Goal: Task Accomplishment & Management: Manage account settings

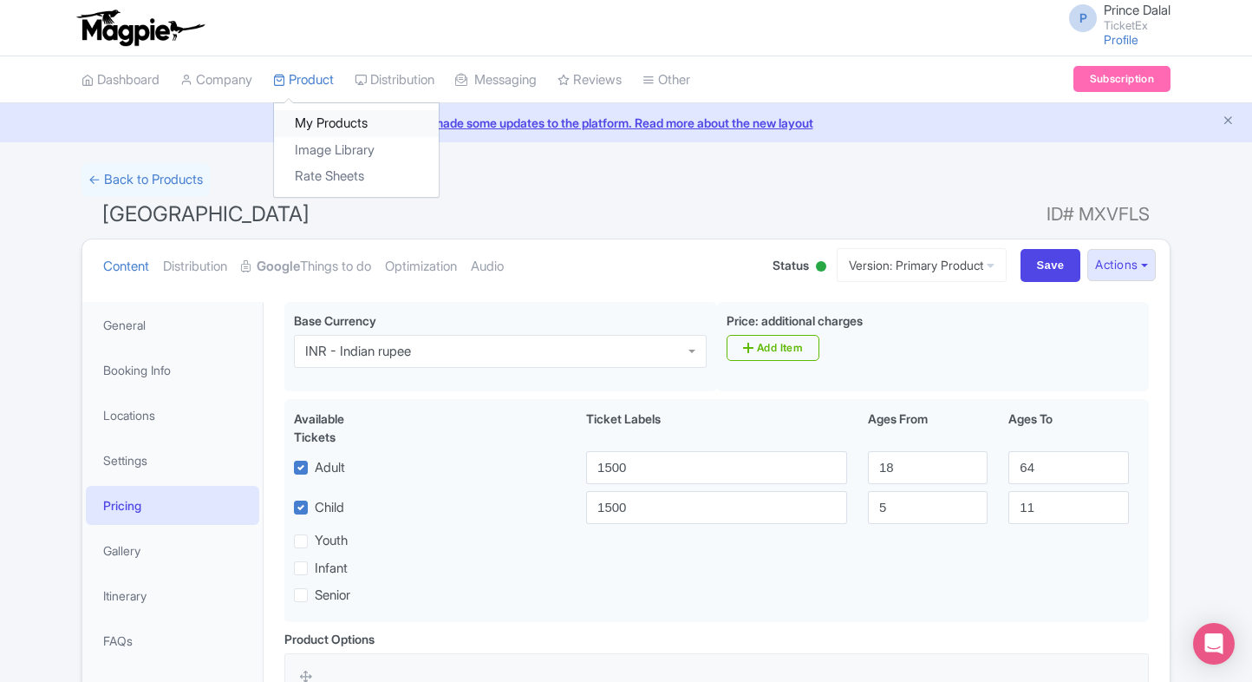
click at [310, 122] on link "My Products" at bounding box center [356, 123] width 165 height 27
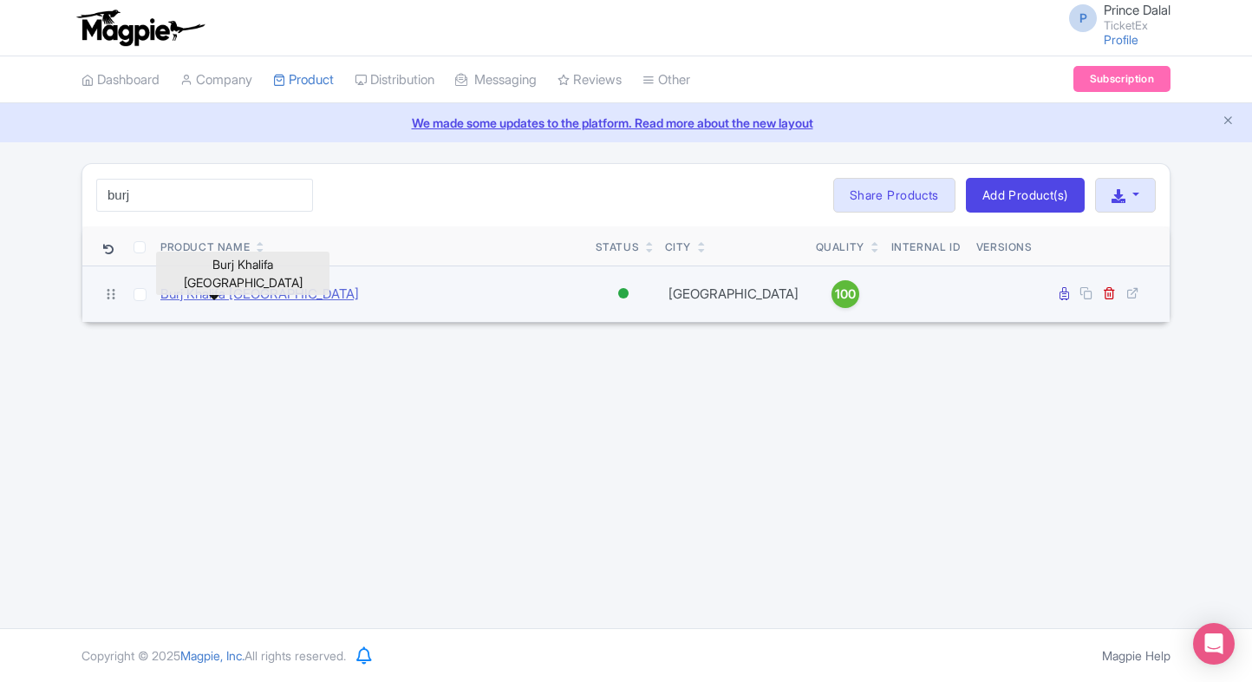
type input "burj"
click at [177, 299] on link "Burj Khalifa [GEOGRAPHIC_DATA]" at bounding box center [259, 294] width 199 height 20
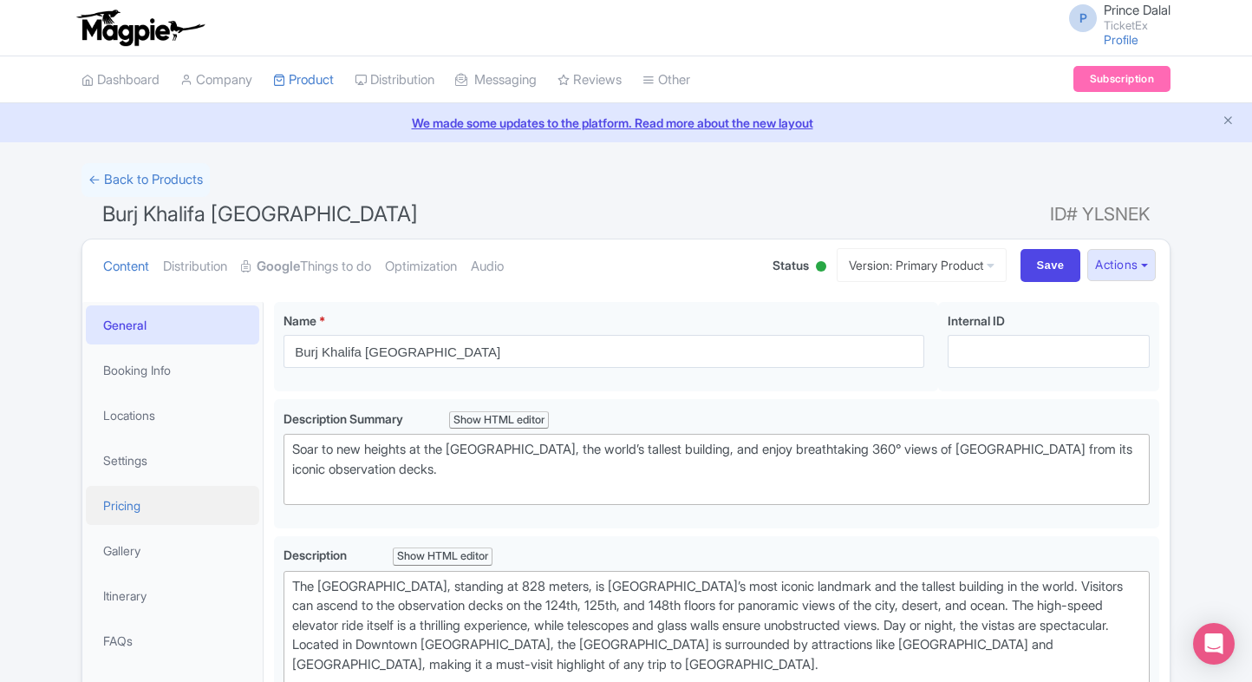
click at [130, 517] on link "Pricing" at bounding box center [172, 505] width 173 height 39
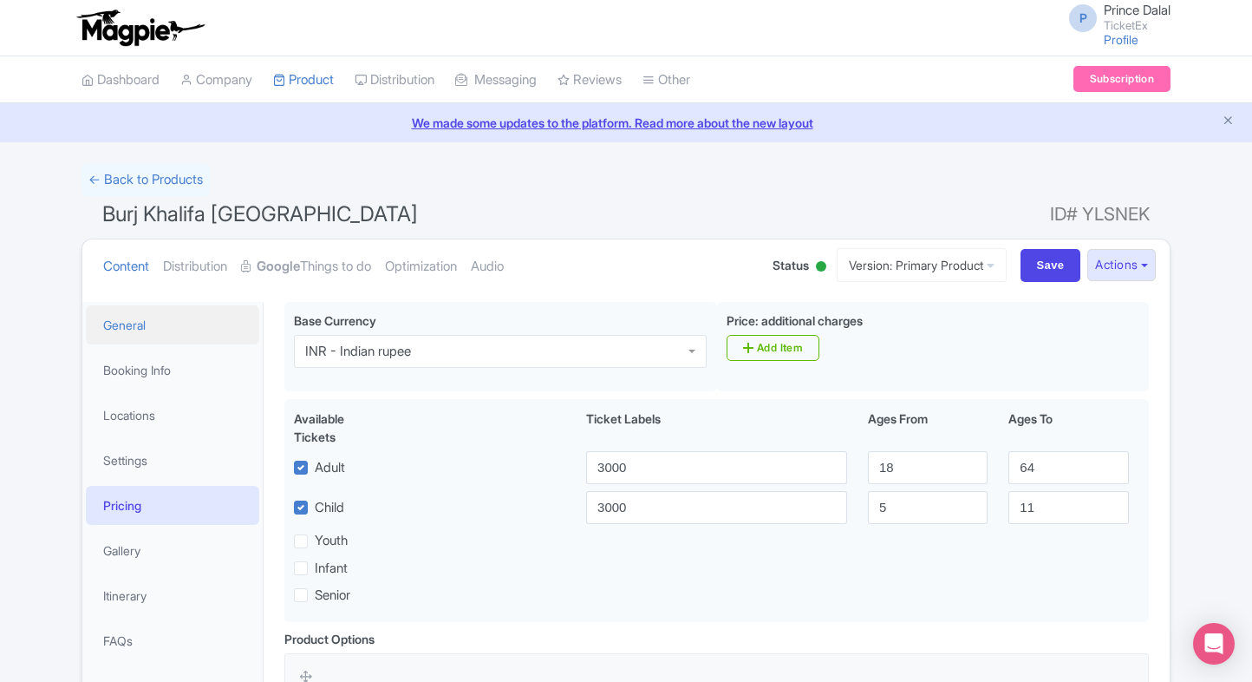
click at [200, 332] on link "General" at bounding box center [172, 324] width 173 height 39
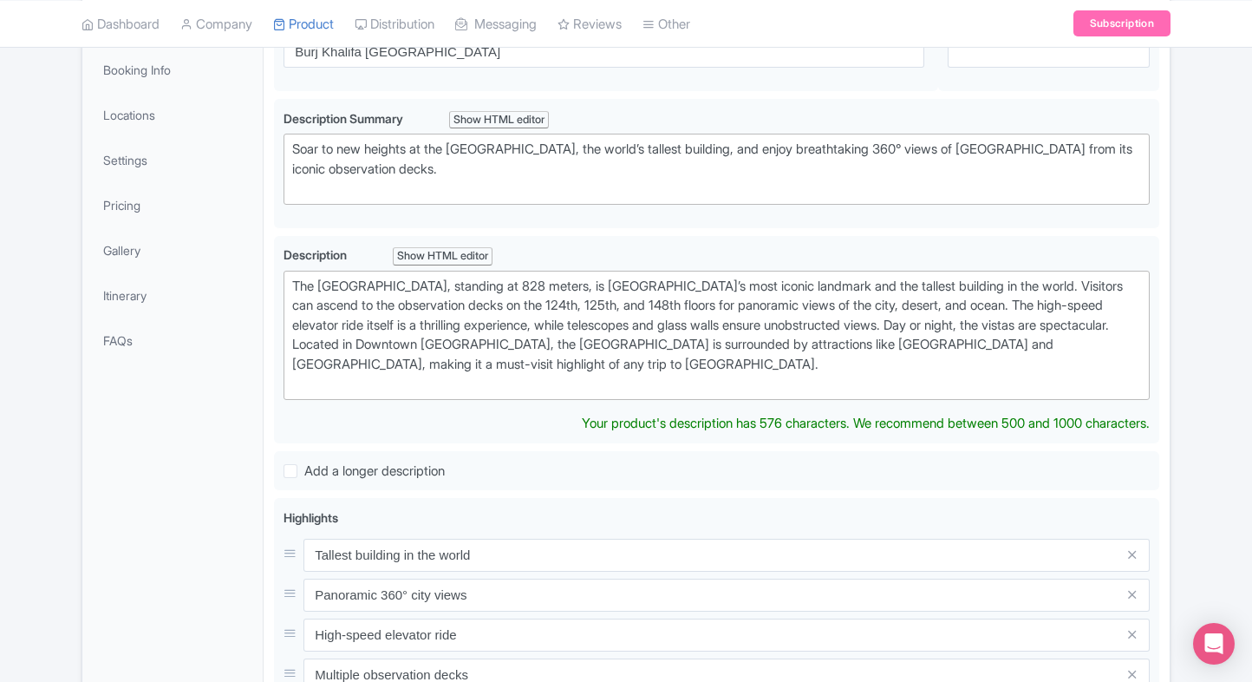
scroll to position [248, 0]
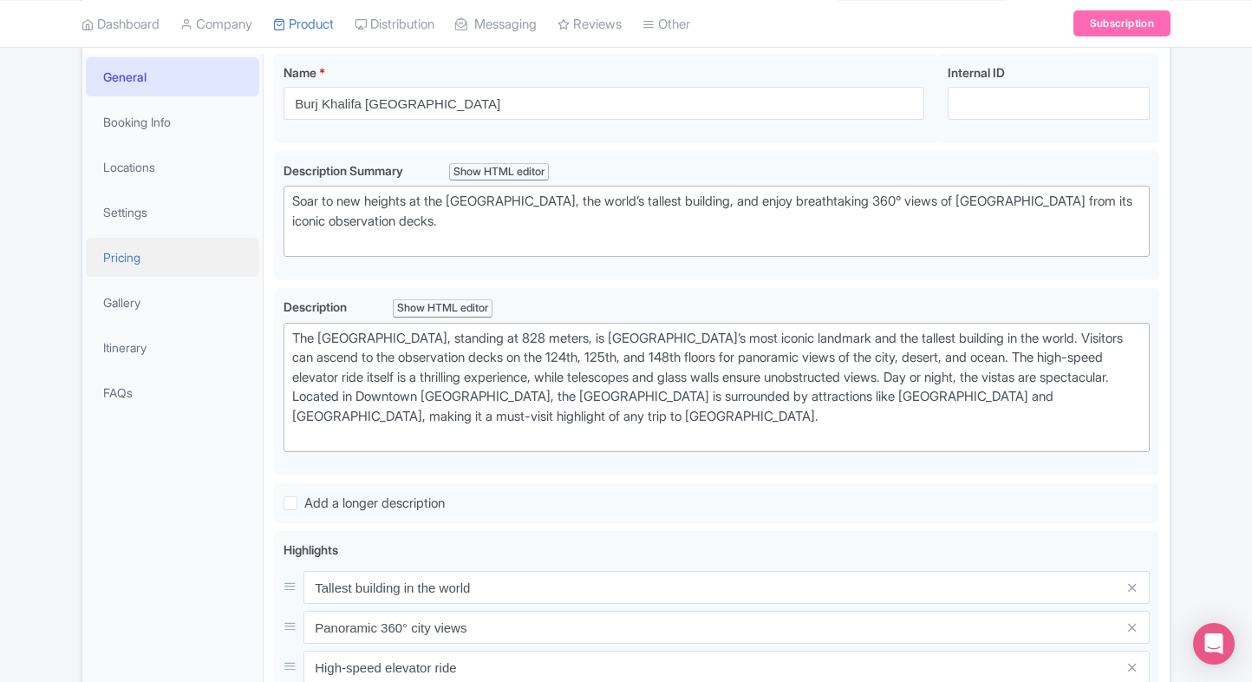
click at [114, 249] on link "Pricing" at bounding box center [172, 257] width 173 height 39
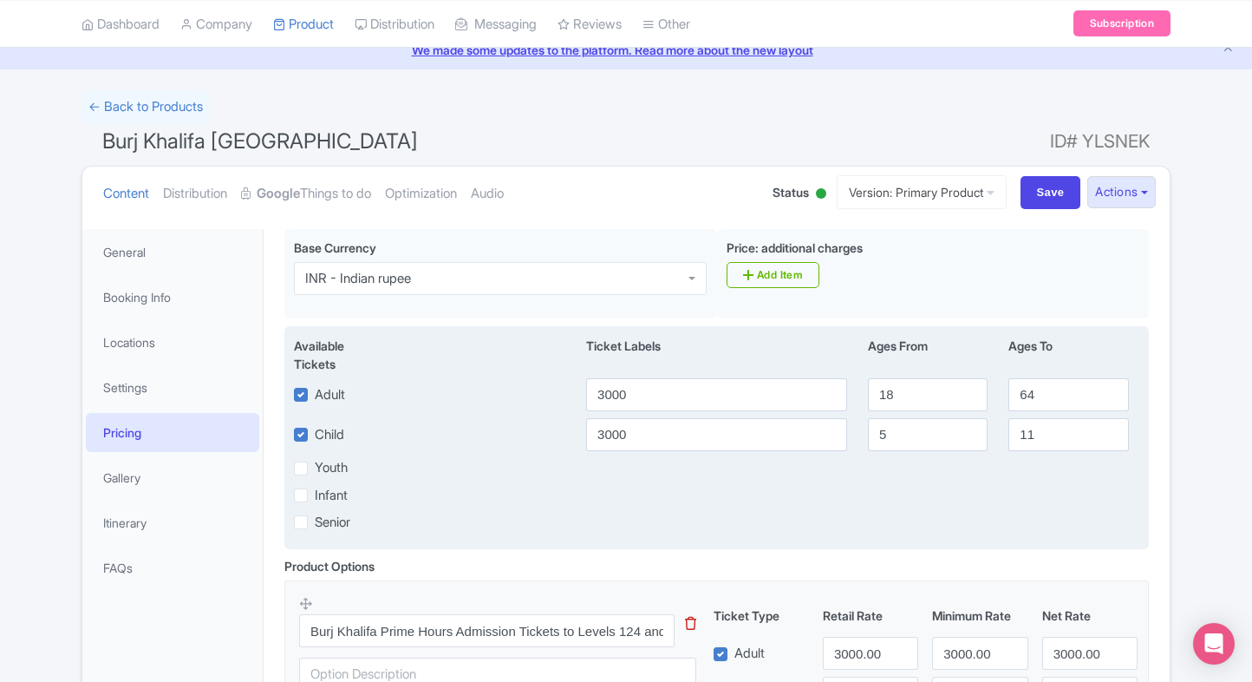
scroll to position [0, 0]
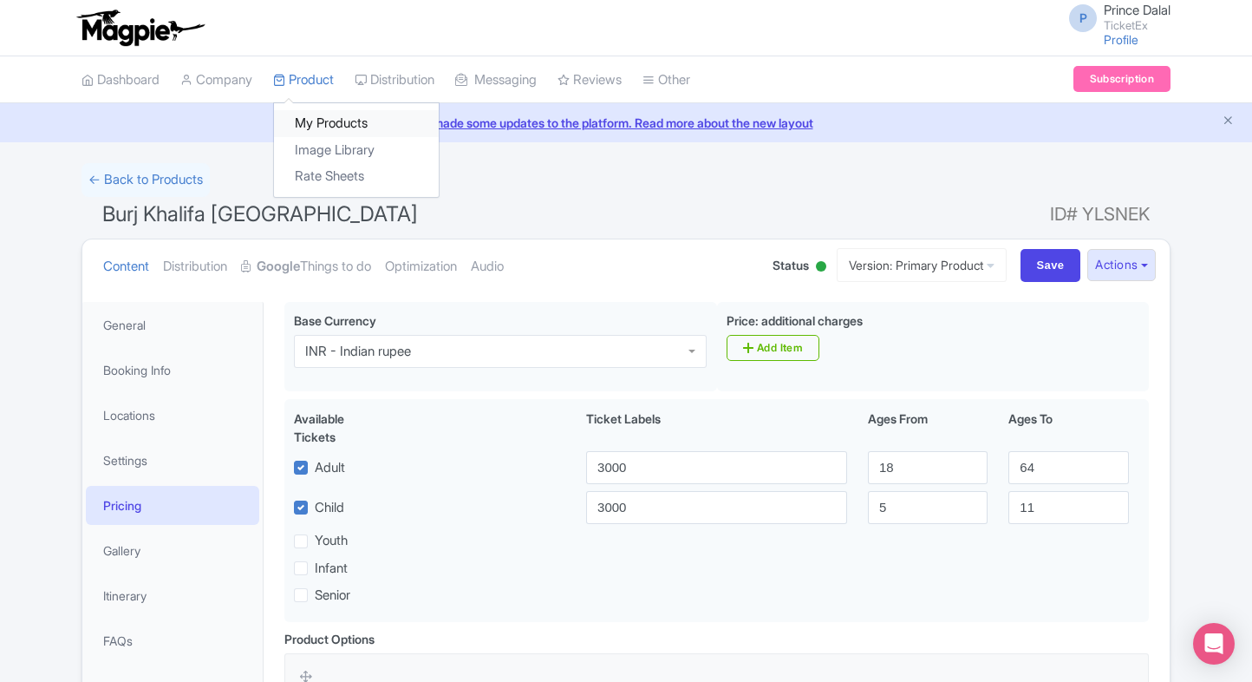
click at [316, 114] on link "My Products" at bounding box center [356, 123] width 165 height 27
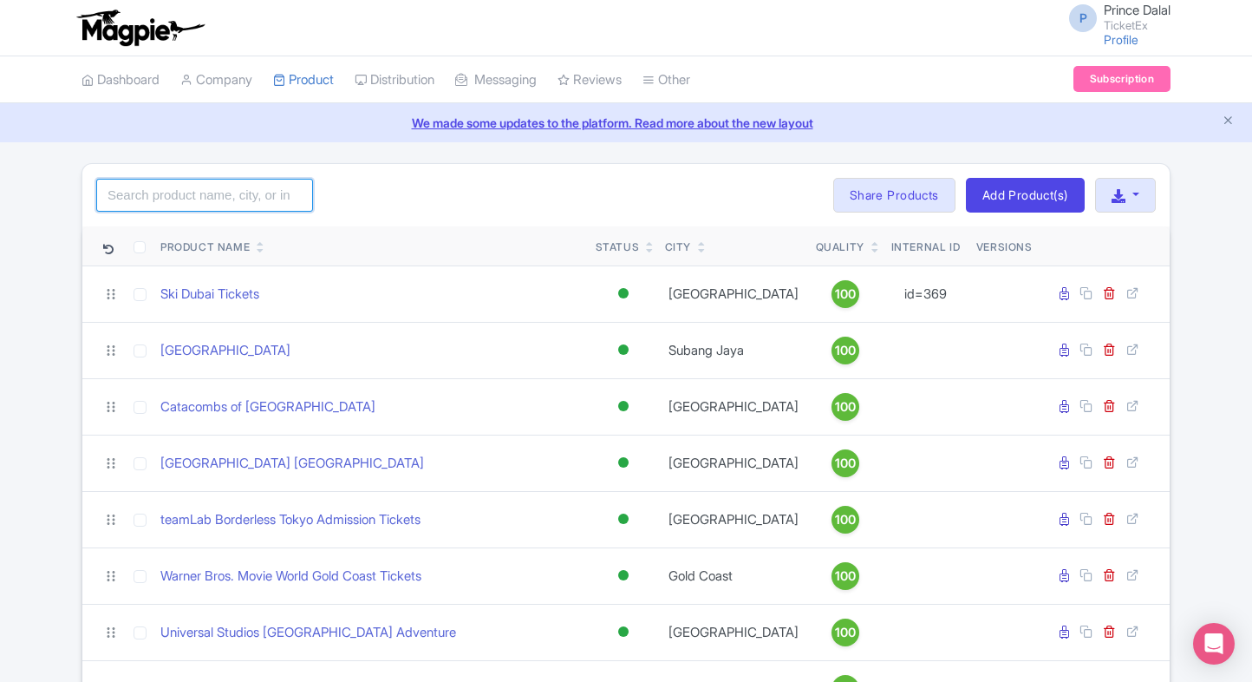
click at [143, 199] on input "search" at bounding box center [204, 195] width 217 height 33
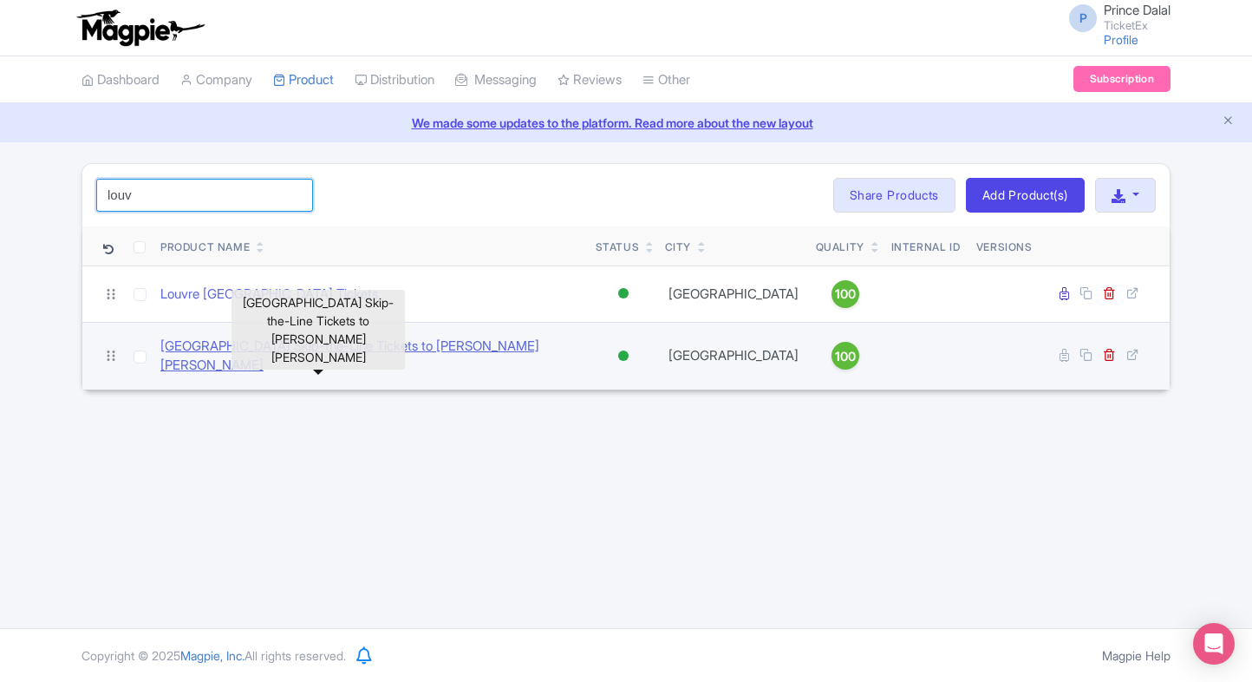
type input "louv"
click at [255, 343] on link "Louvre Museum Skip-the-Line Tickets to Mona Lisa" at bounding box center [370, 355] width 421 height 39
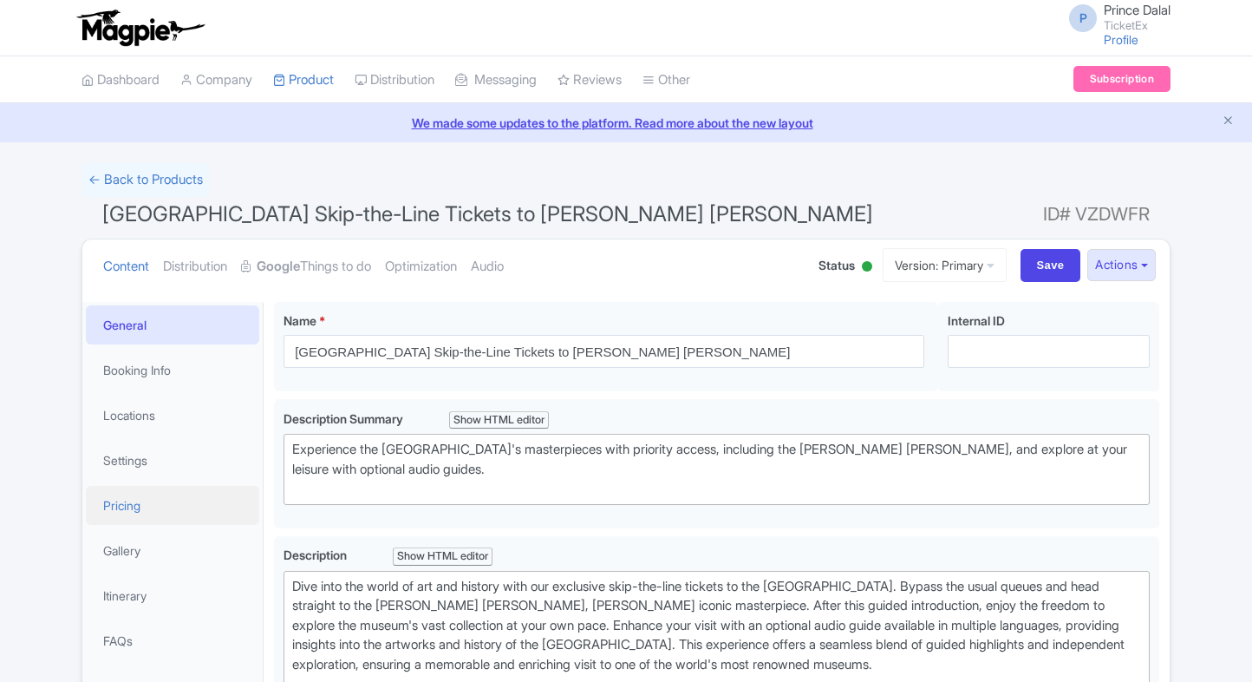
click at [133, 501] on link "Pricing" at bounding box center [172, 505] width 173 height 39
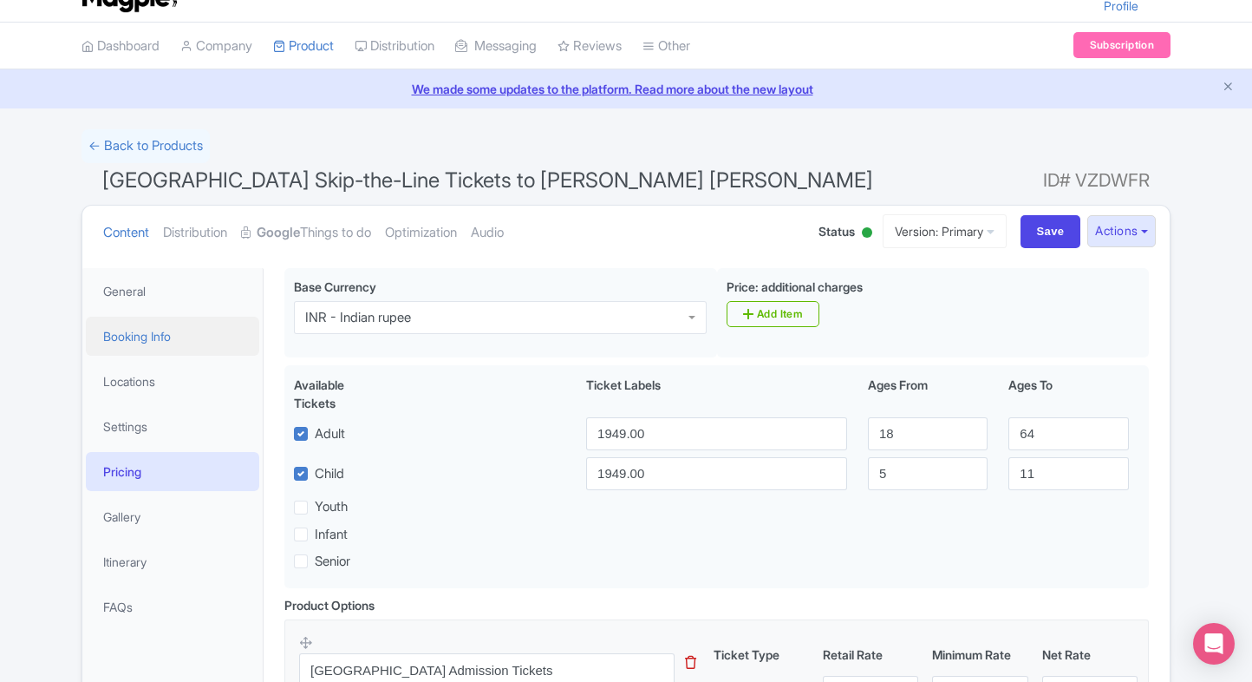
scroll to position [6, 0]
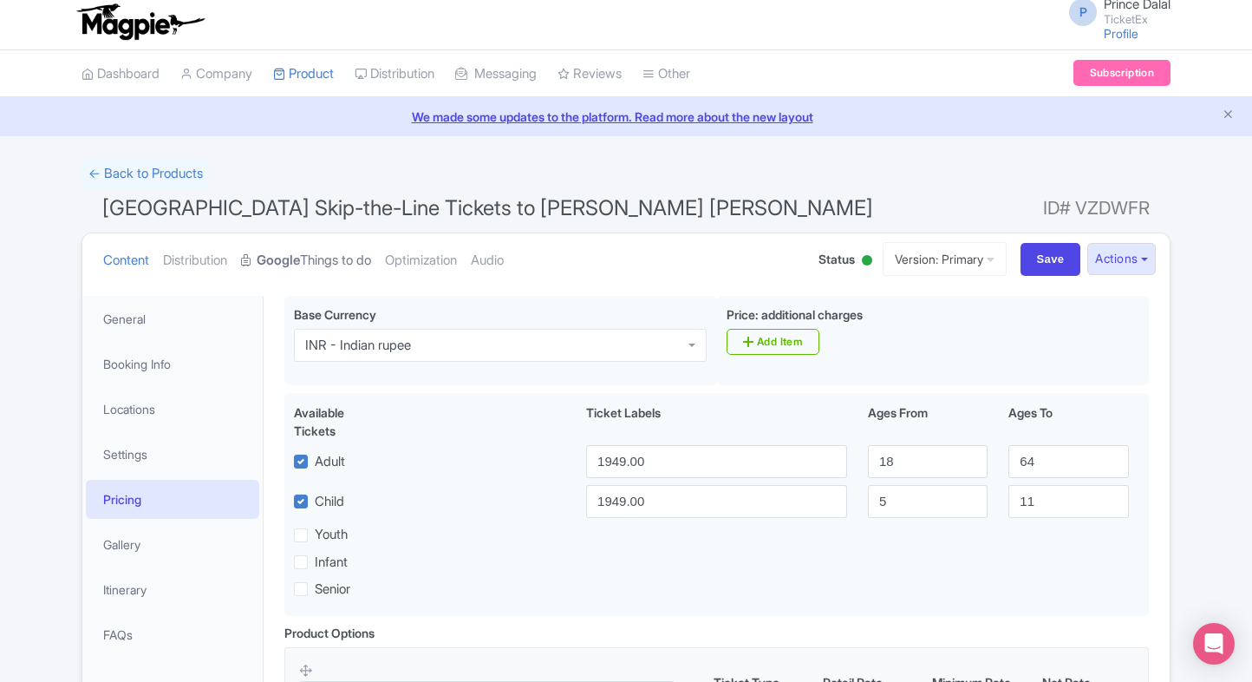
click at [318, 258] on link "Google Things to do" at bounding box center [306, 260] width 130 height 55
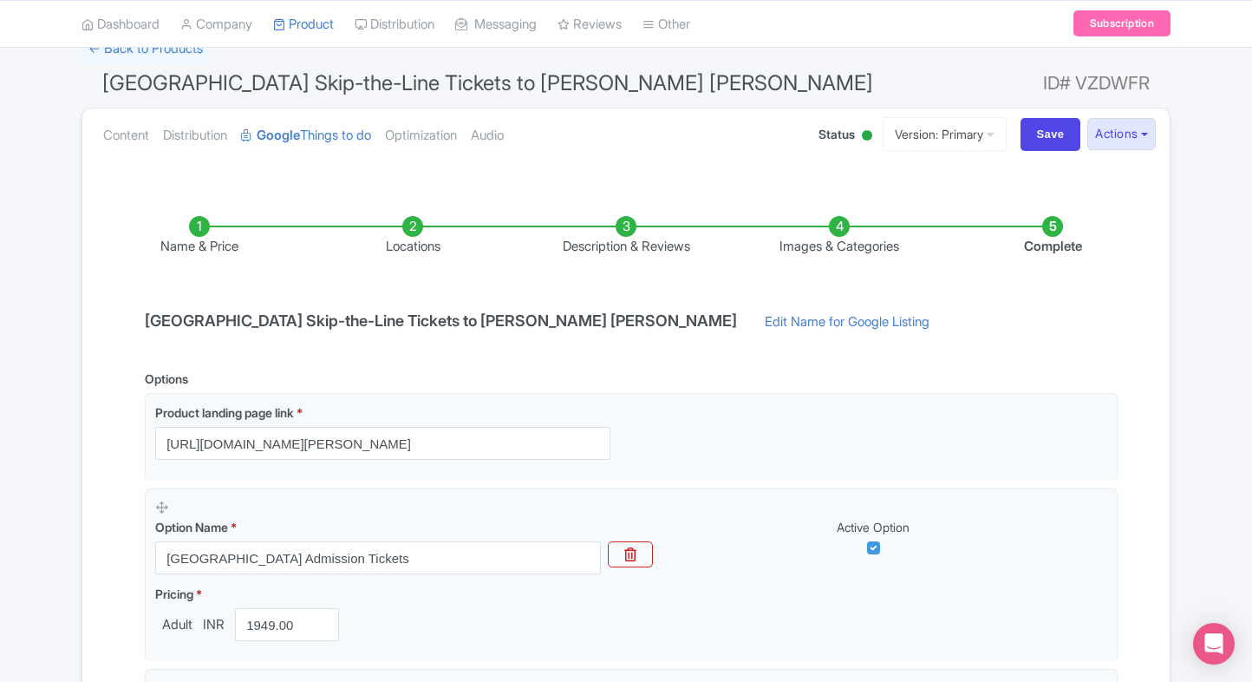
scroll to position [94, 0]
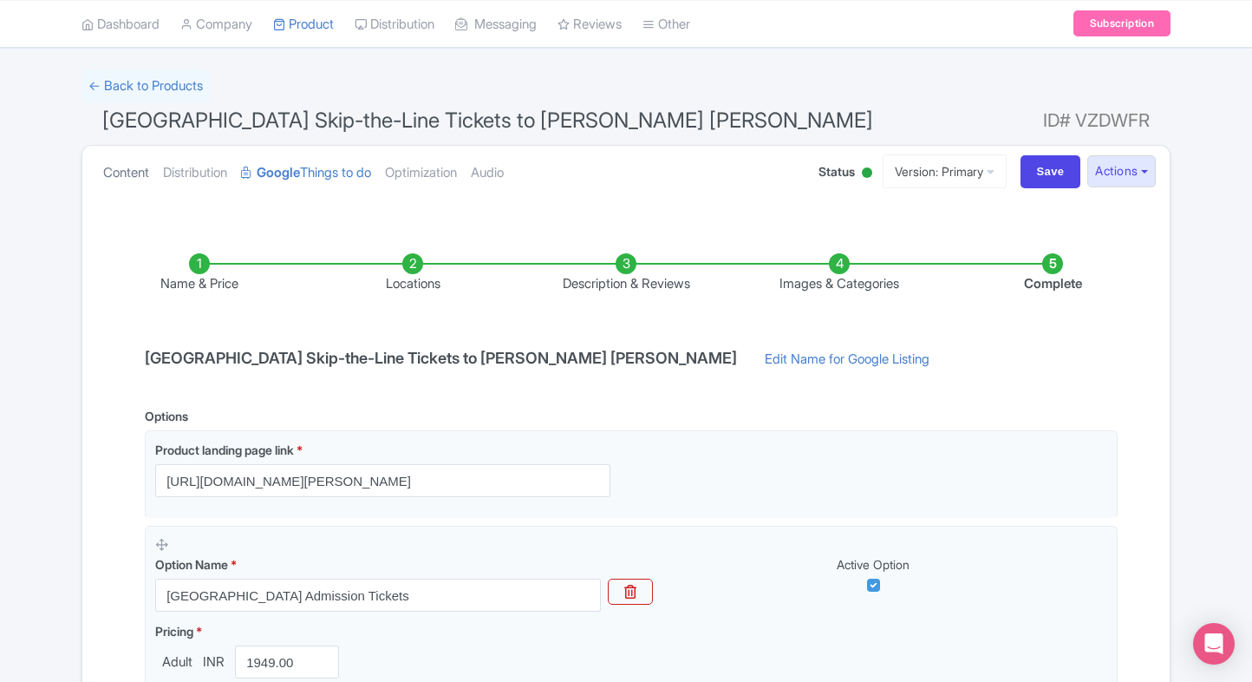
click at [113, 168] on link "Content" at bounding box center [126, 173] width 46 height 55
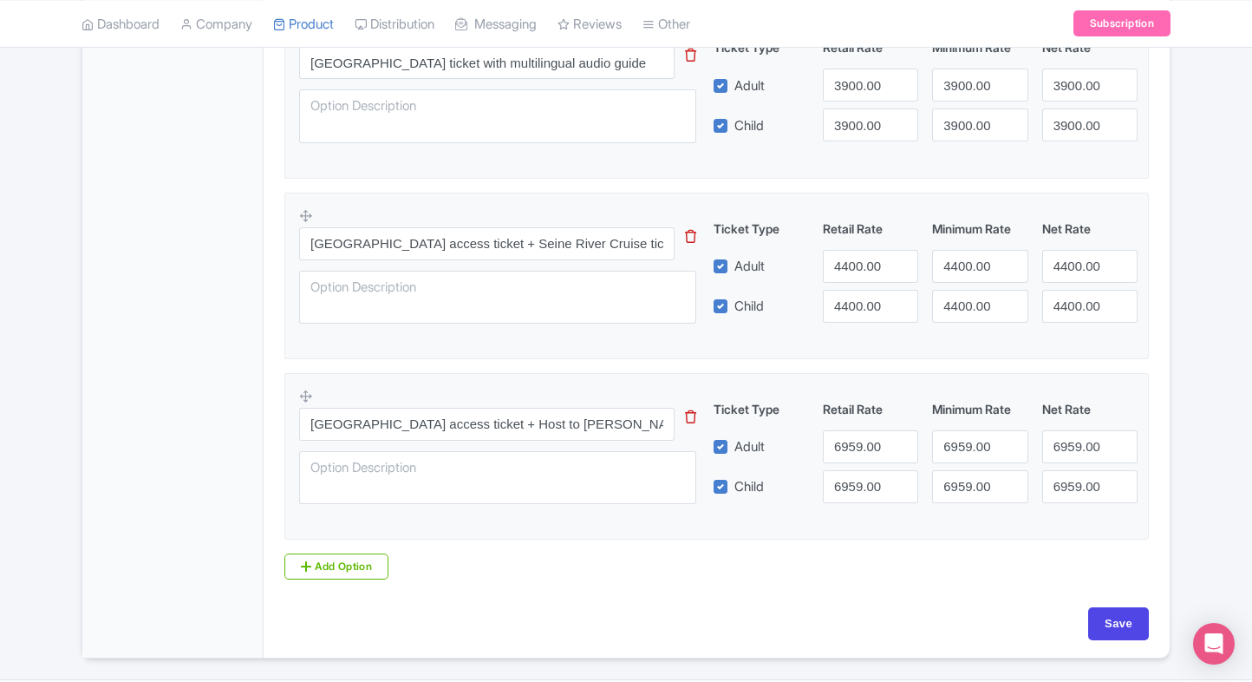
scroll to position [0, 0]
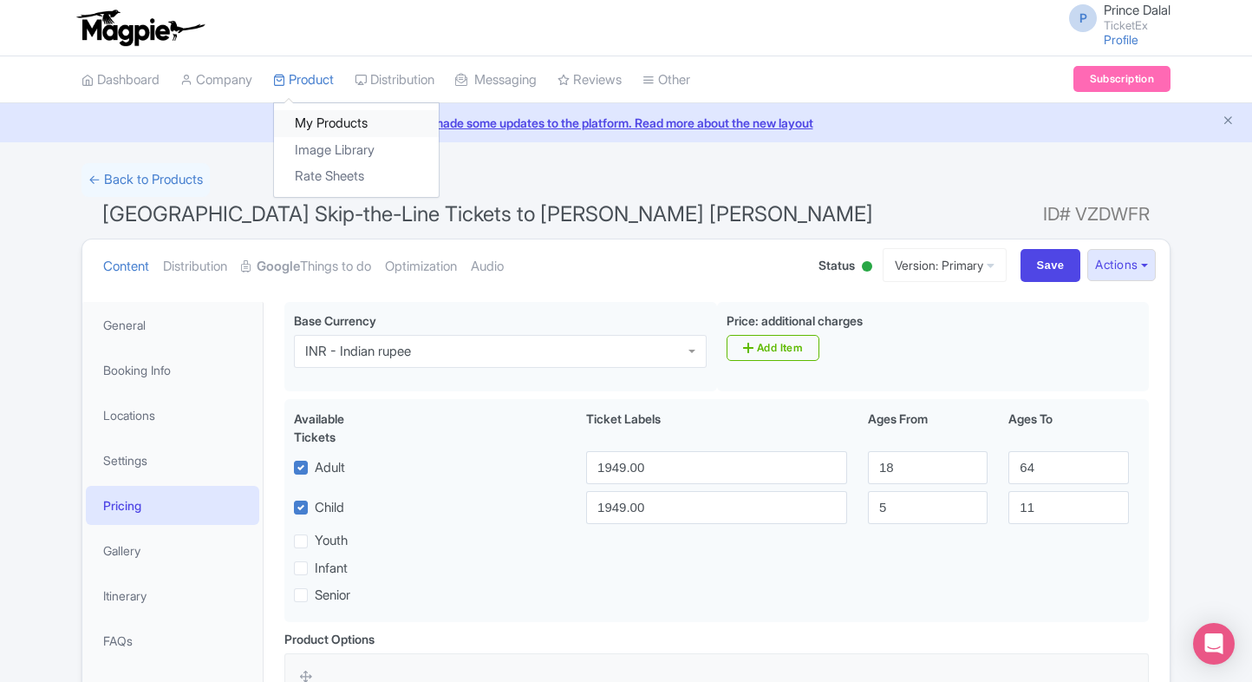
click at [300, 121] on link "My Products" at bounding box center [356, 123] width 165 height 27
